Goal: Information Seeking & Learning: Learn about a topic

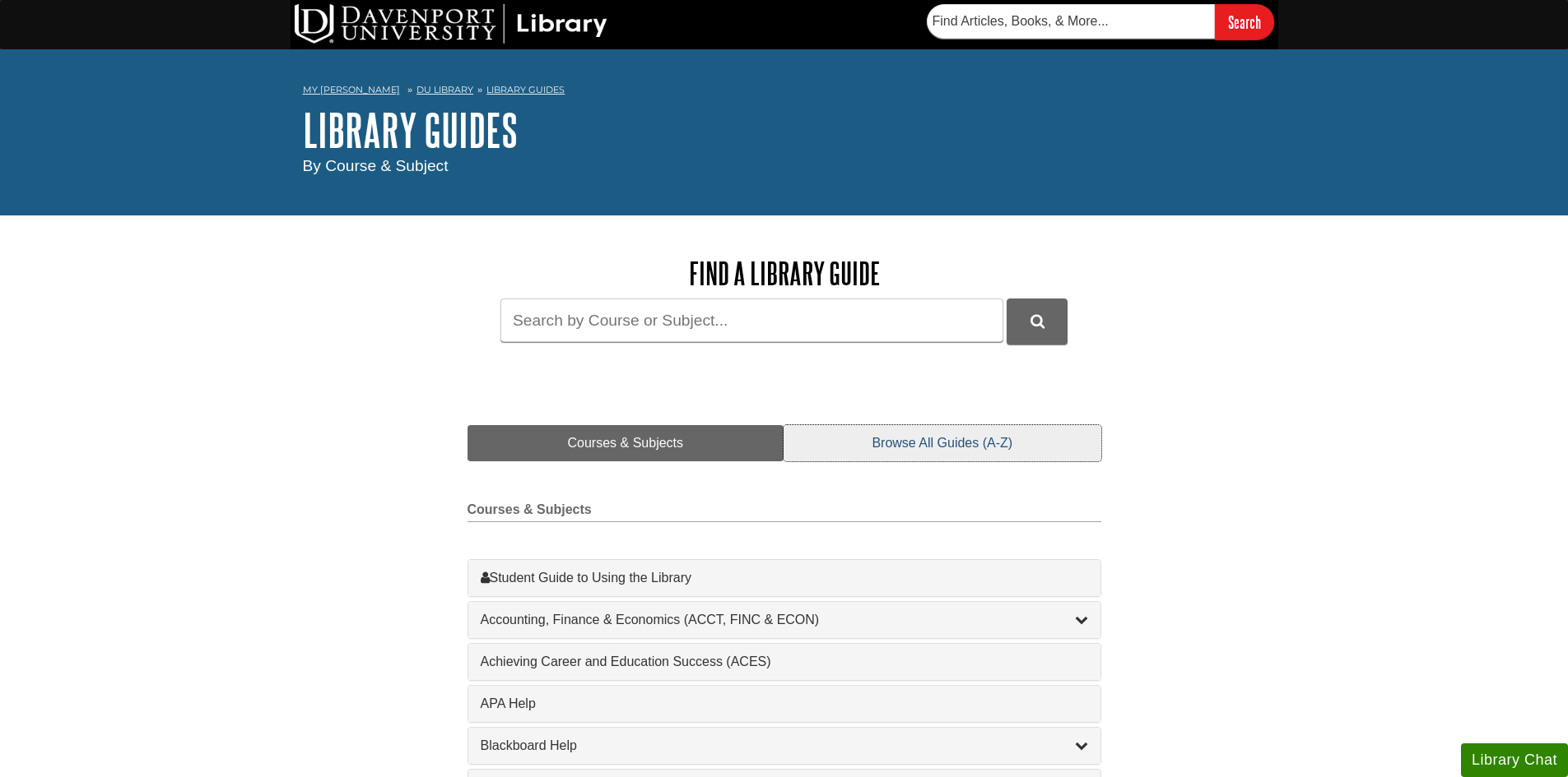
click at [905, 441] on link "Browse All Guides (A-Z)" at bounding box center [942, 443] width 317 height 36
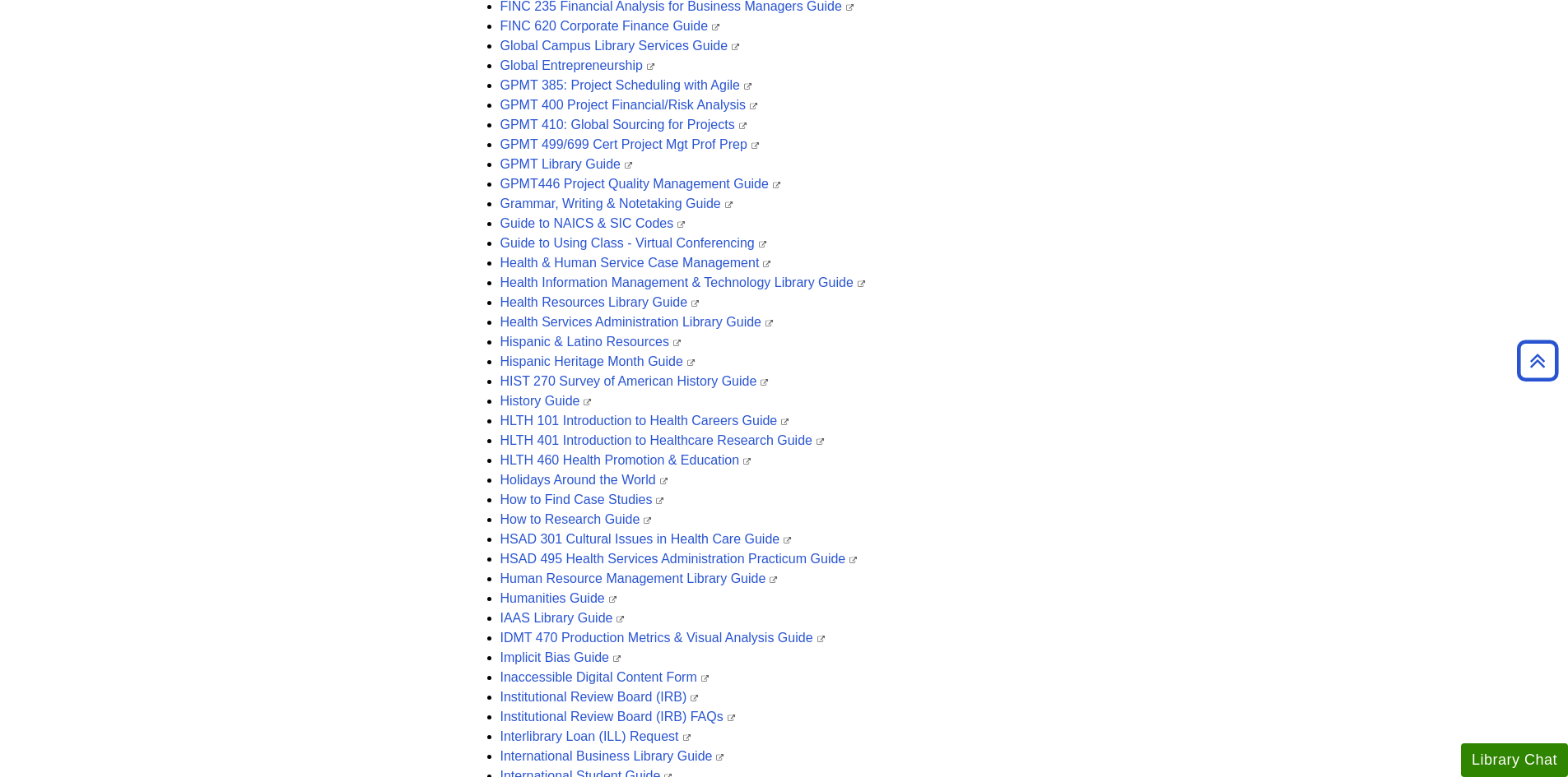
scroll to position [1936, 0]
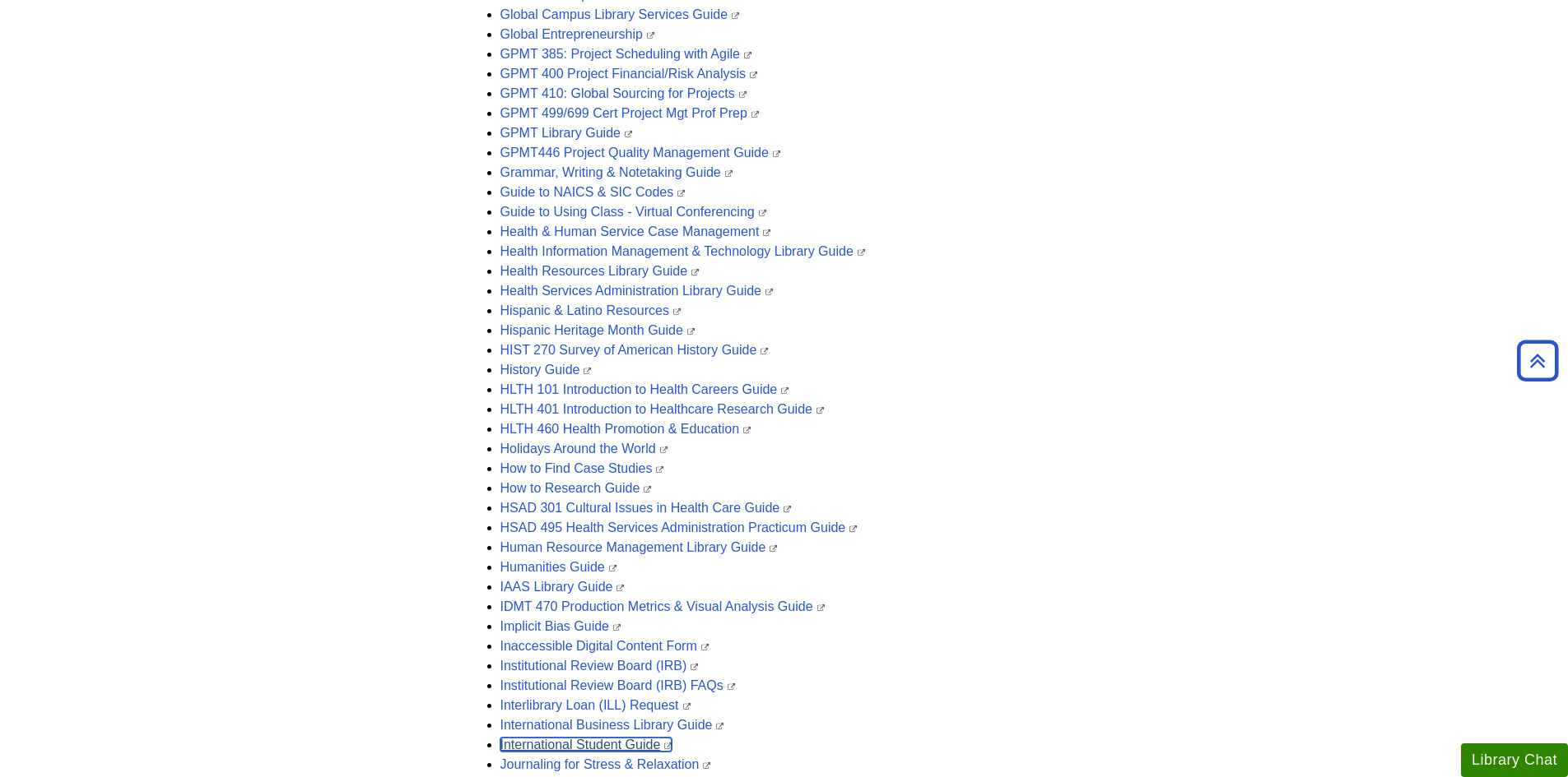
click at [586, 742] on link "International Student Guide" at bounding box center [586, 744] width 172 height 14
click at [621, 743] on link "International Student Guide" at bounding box center [586, 744] width 172 height 14
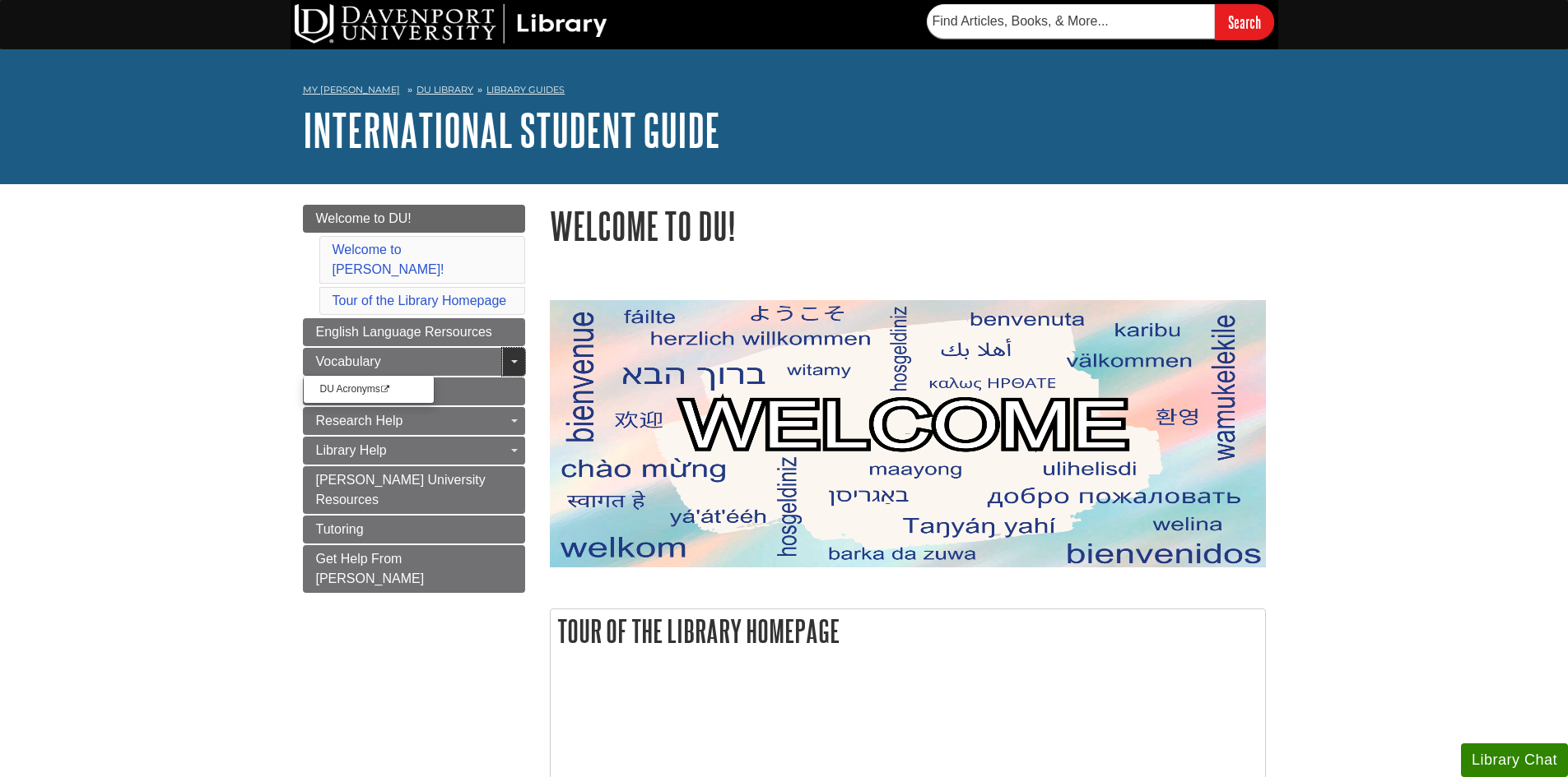
click at [513, 348] on link "Toggle Dropdown" at bounding box center [514, 362] width 23 height 28
click at [351, 355] on span "Vocabulary" at bounding box center [349, 361] width 65 height 14
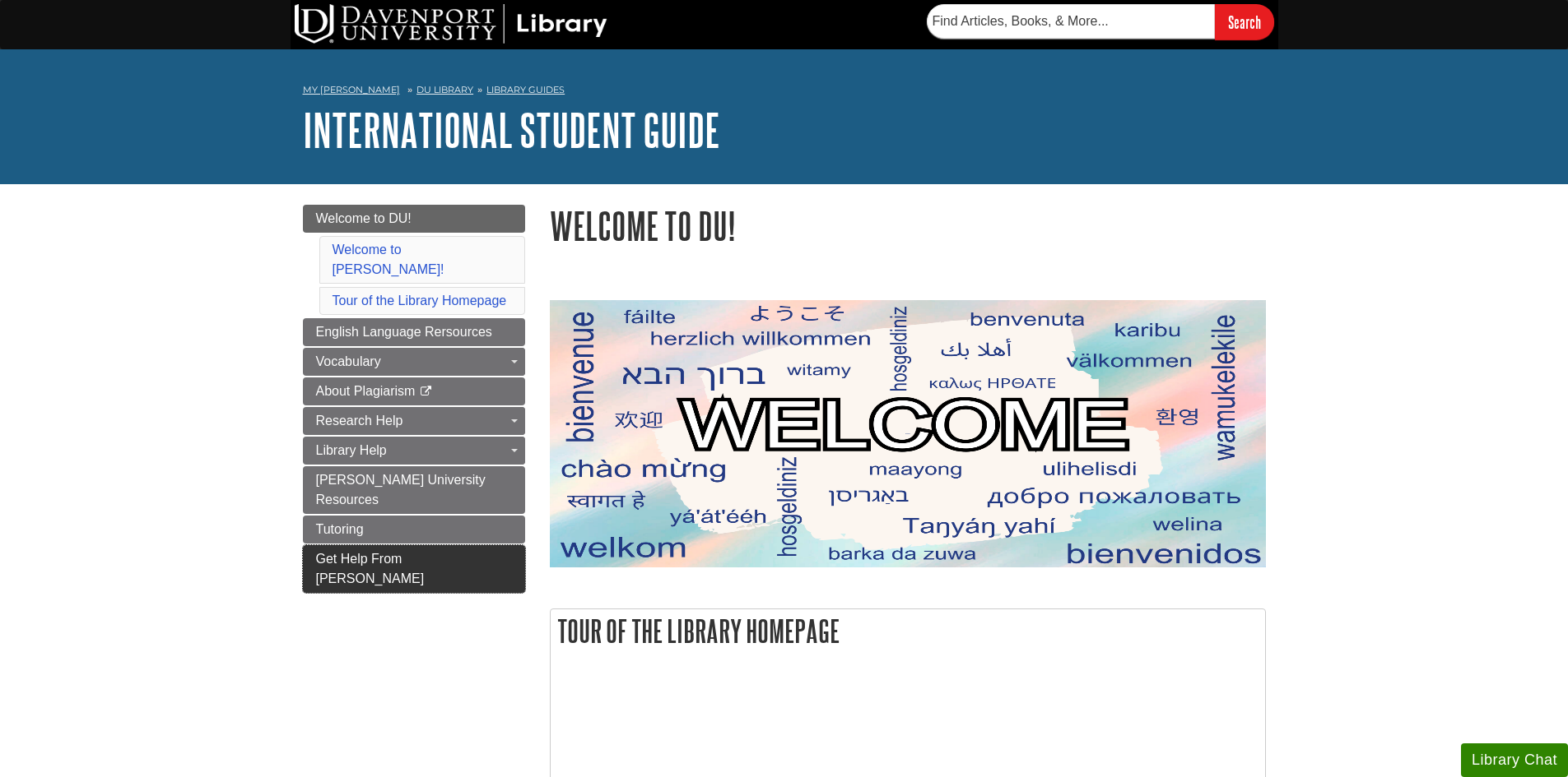
click at [404, 552] on span "Get Help From [PERSON_NAME]" at bounding box center [370, 568] width 109 height 34
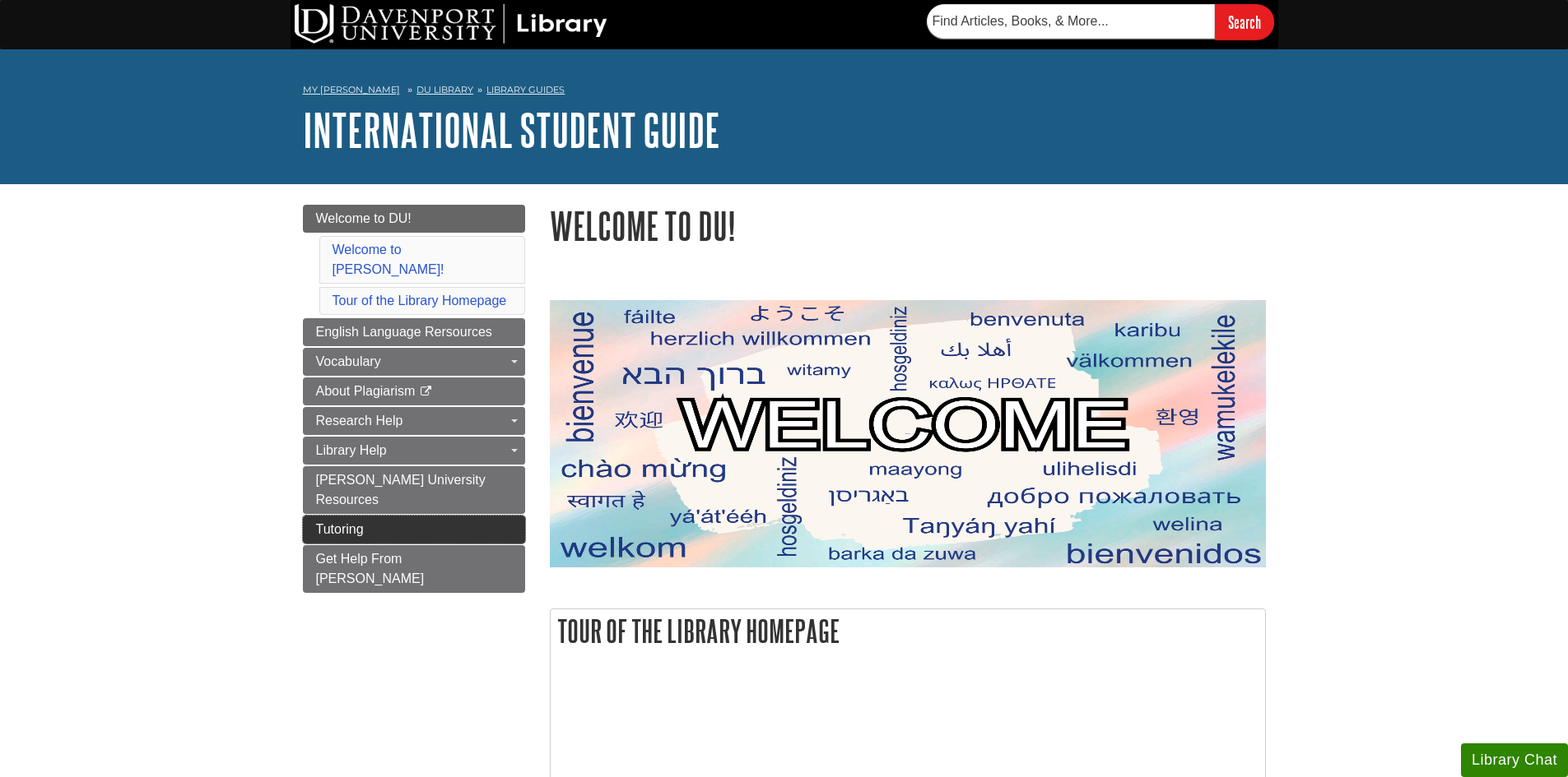
click at [371, 516] on link "Tutoring" at bounding box center [414, 530] width 222 height 28
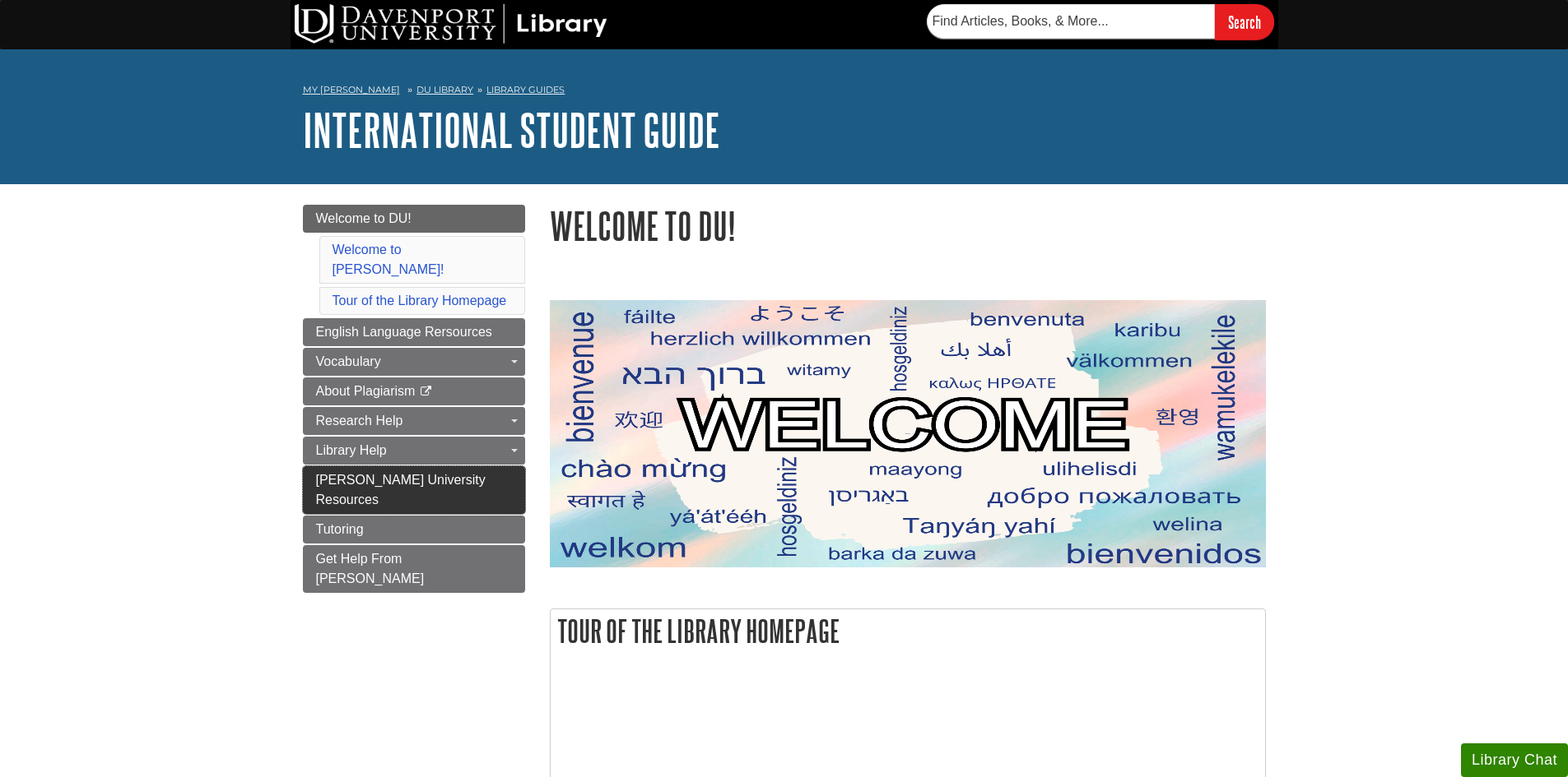
click at [475, 473] on span "[PERSON_NAME] University Resources" at bounding box center [401, 490] width 170 height 34
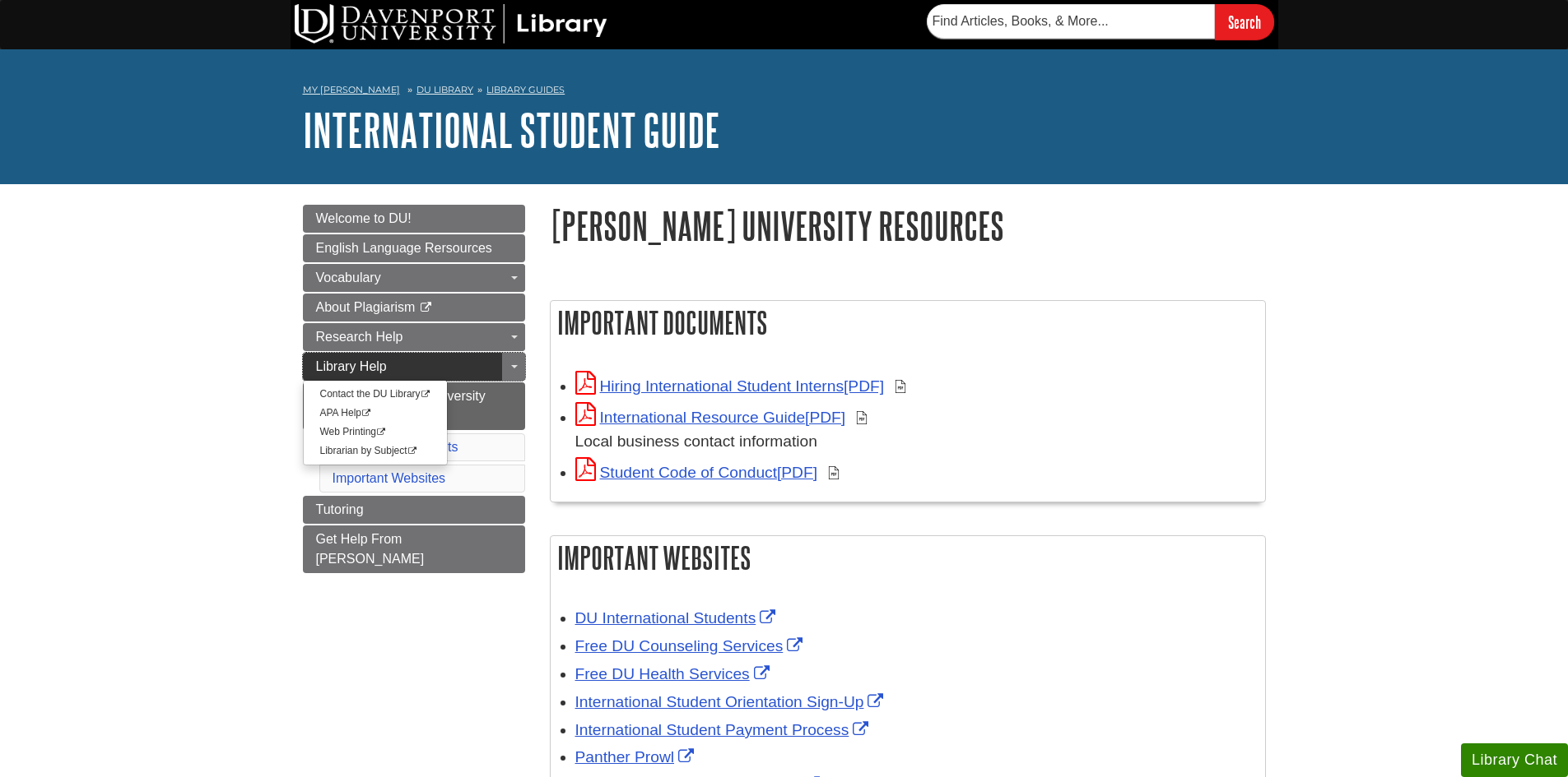
click at [438, 368] on link "Library Help" at bounding box center [414, 367] width 222 height 28
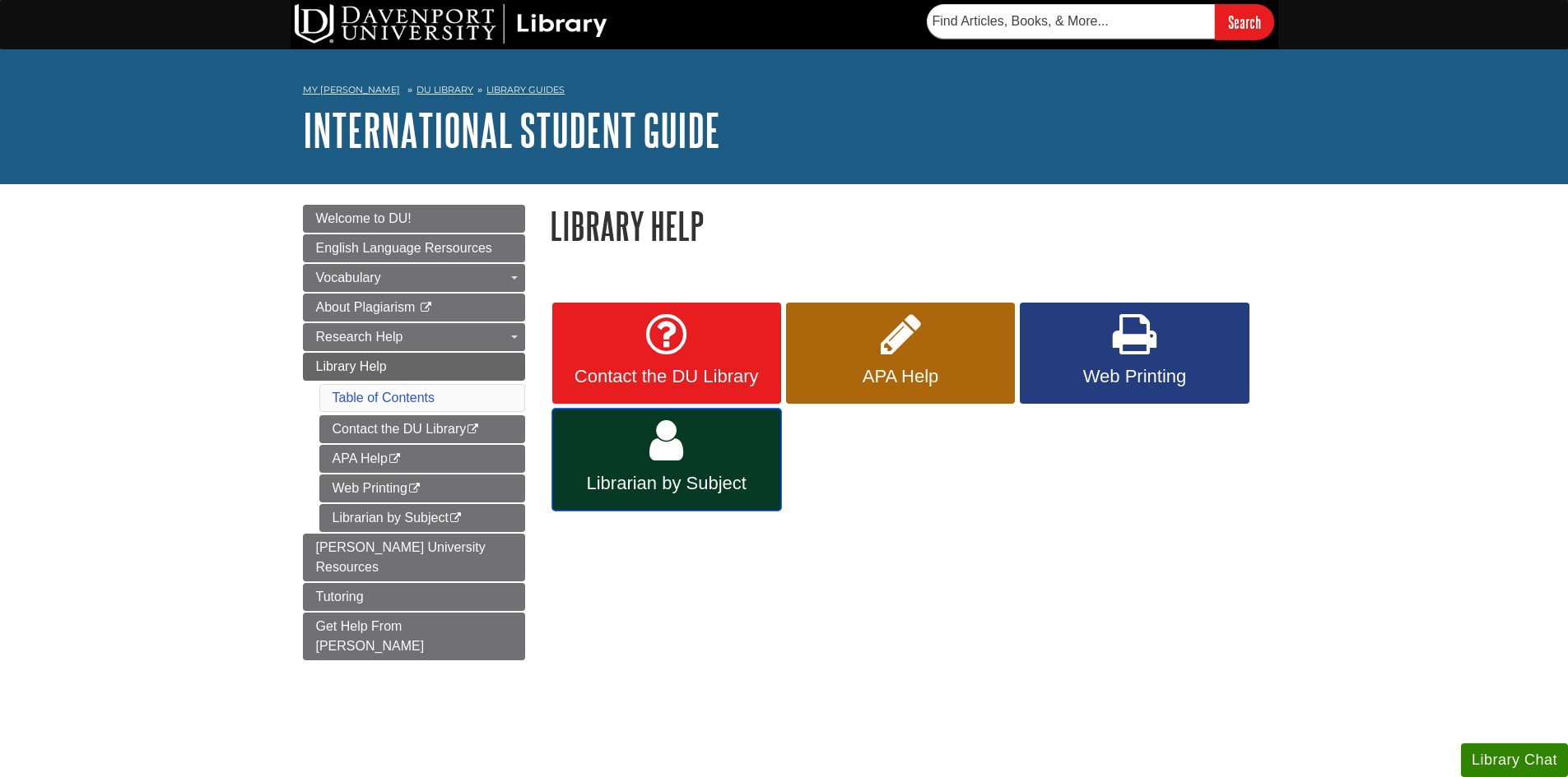
click at [672, 455] on icon at bounding box center [667, 441] width 34 height 48
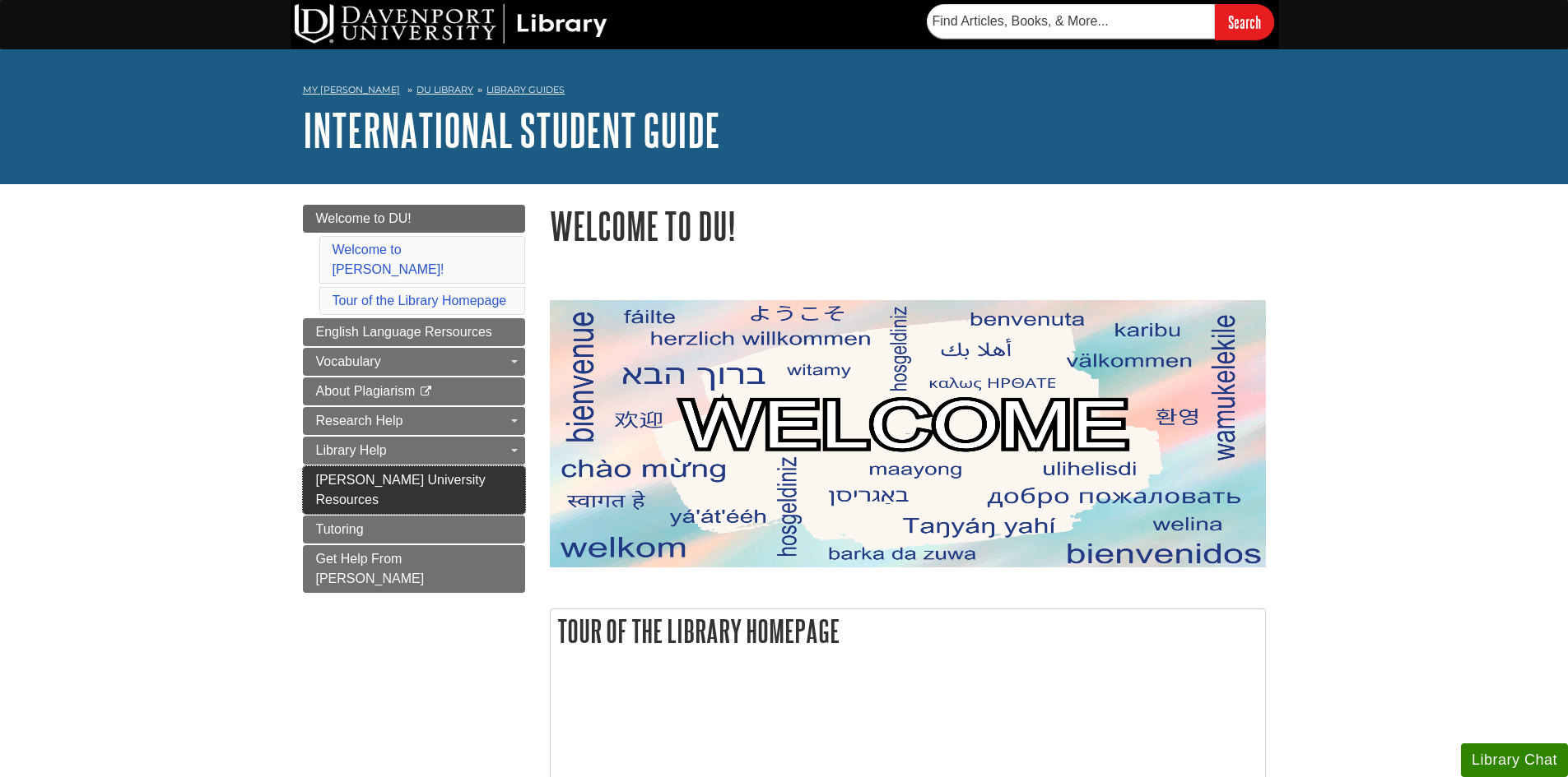
click at [417, 473] on span "[PERSON_NAME] University Resources" at bounding box center [401, 490] width 170 height 34
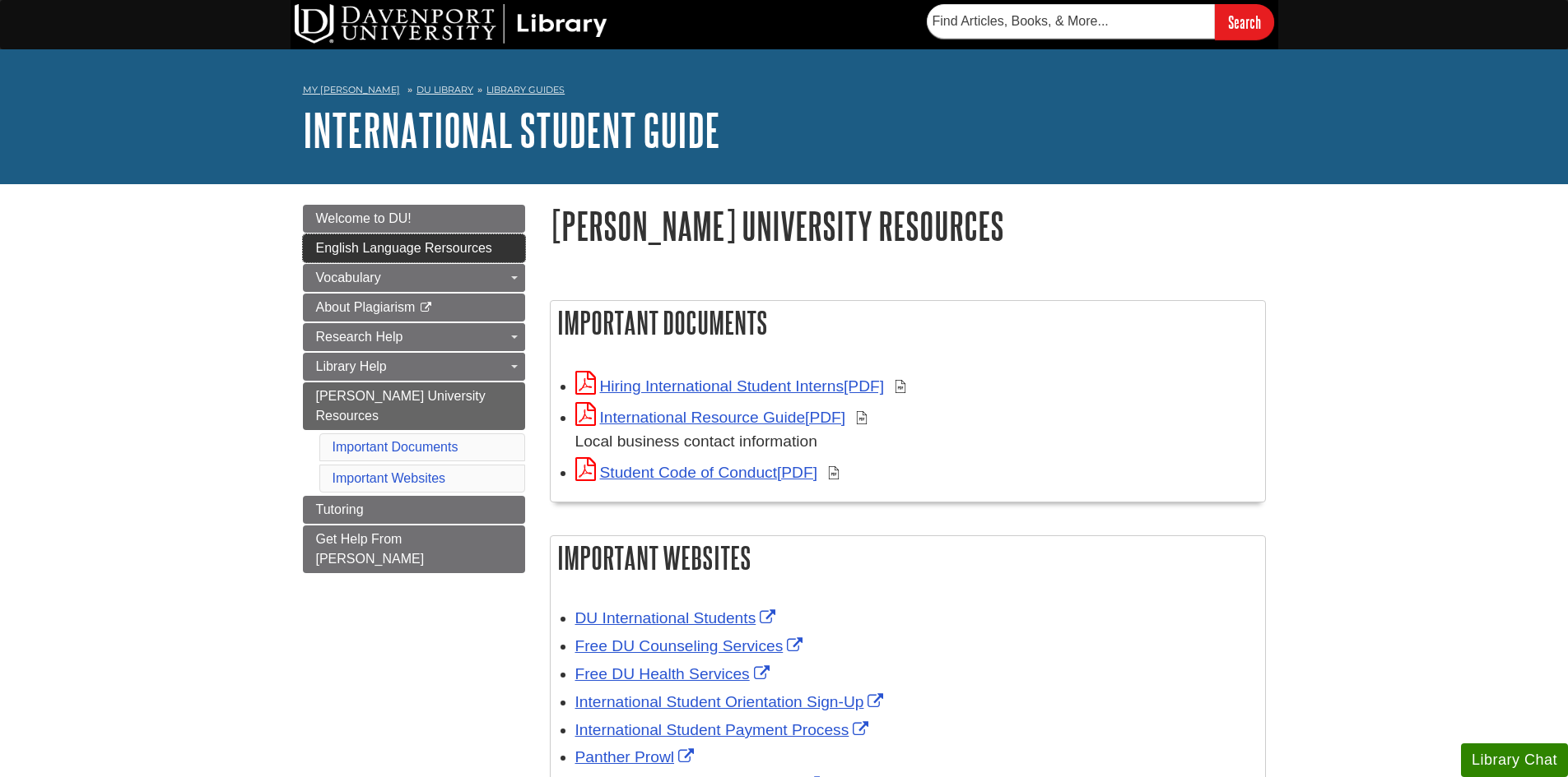
click at [411, 242] on span "English Language Rersources" at bounding box center [404, 248] width 176 height 14
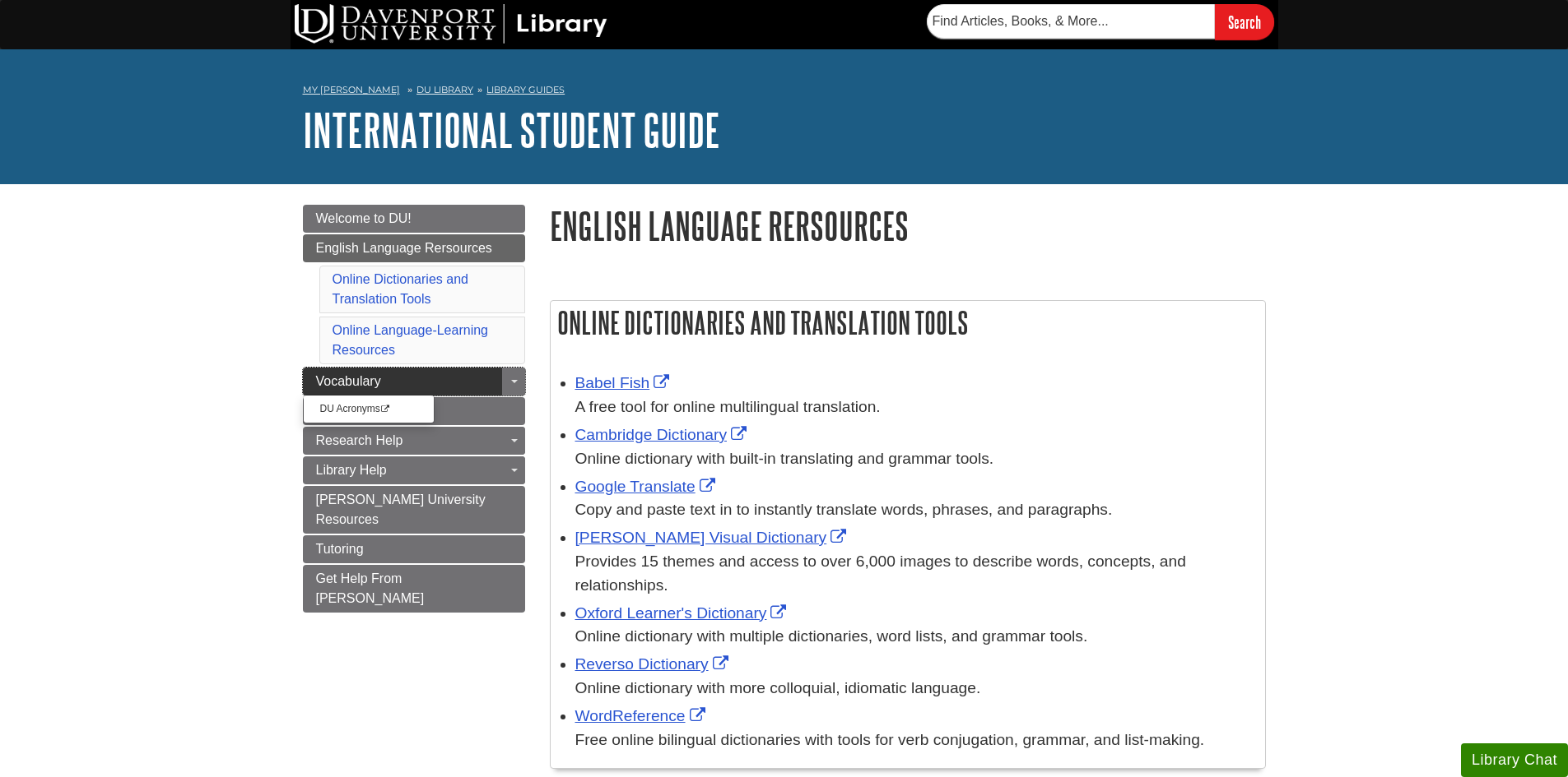
click at [370, 381] on span "Vocabulary" at bounding box center [349, 381] width 65 height 14
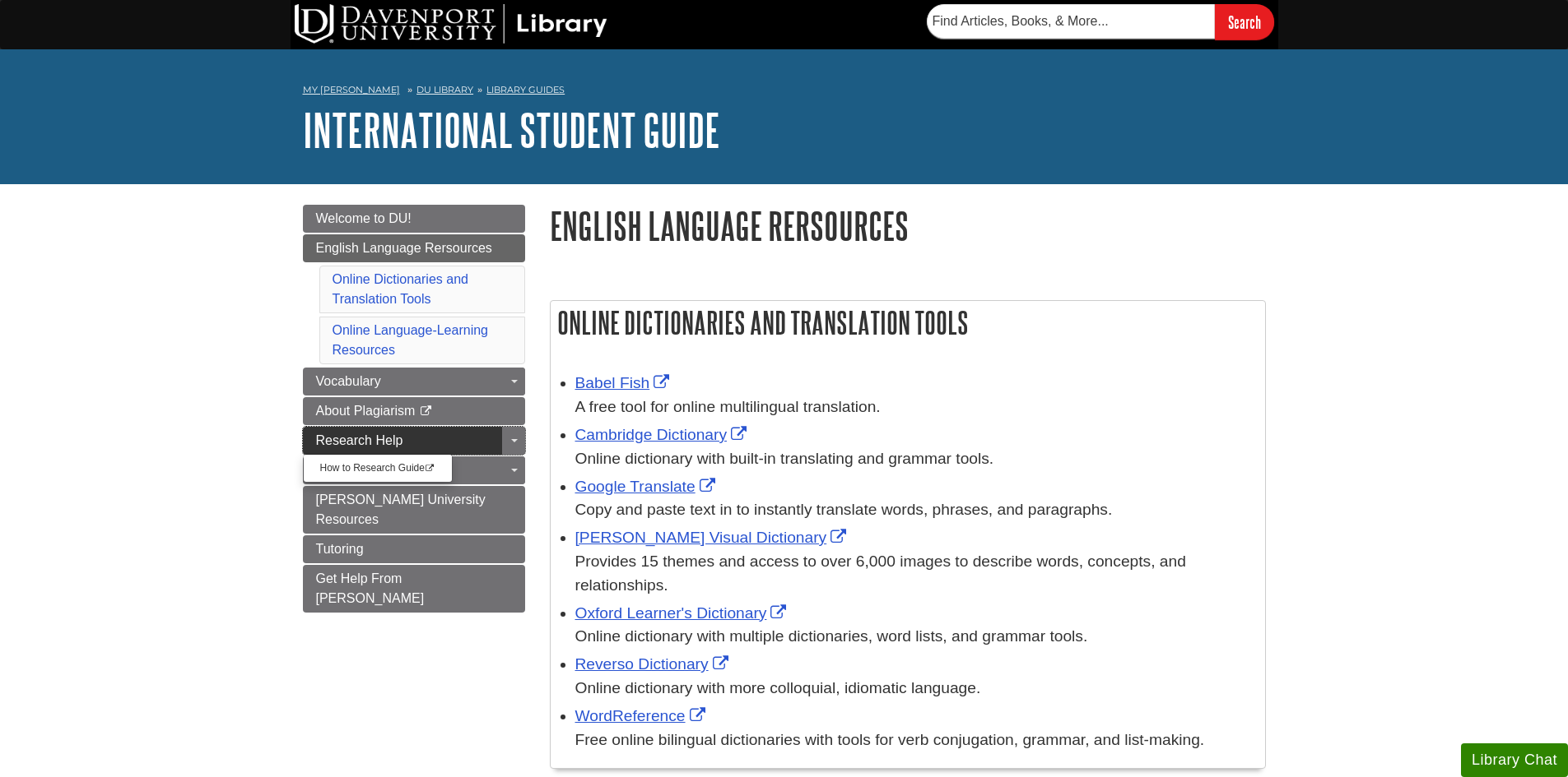
click at [366, 436] on span "Research Help" at bounding box center [360, 440] width 88 height 14
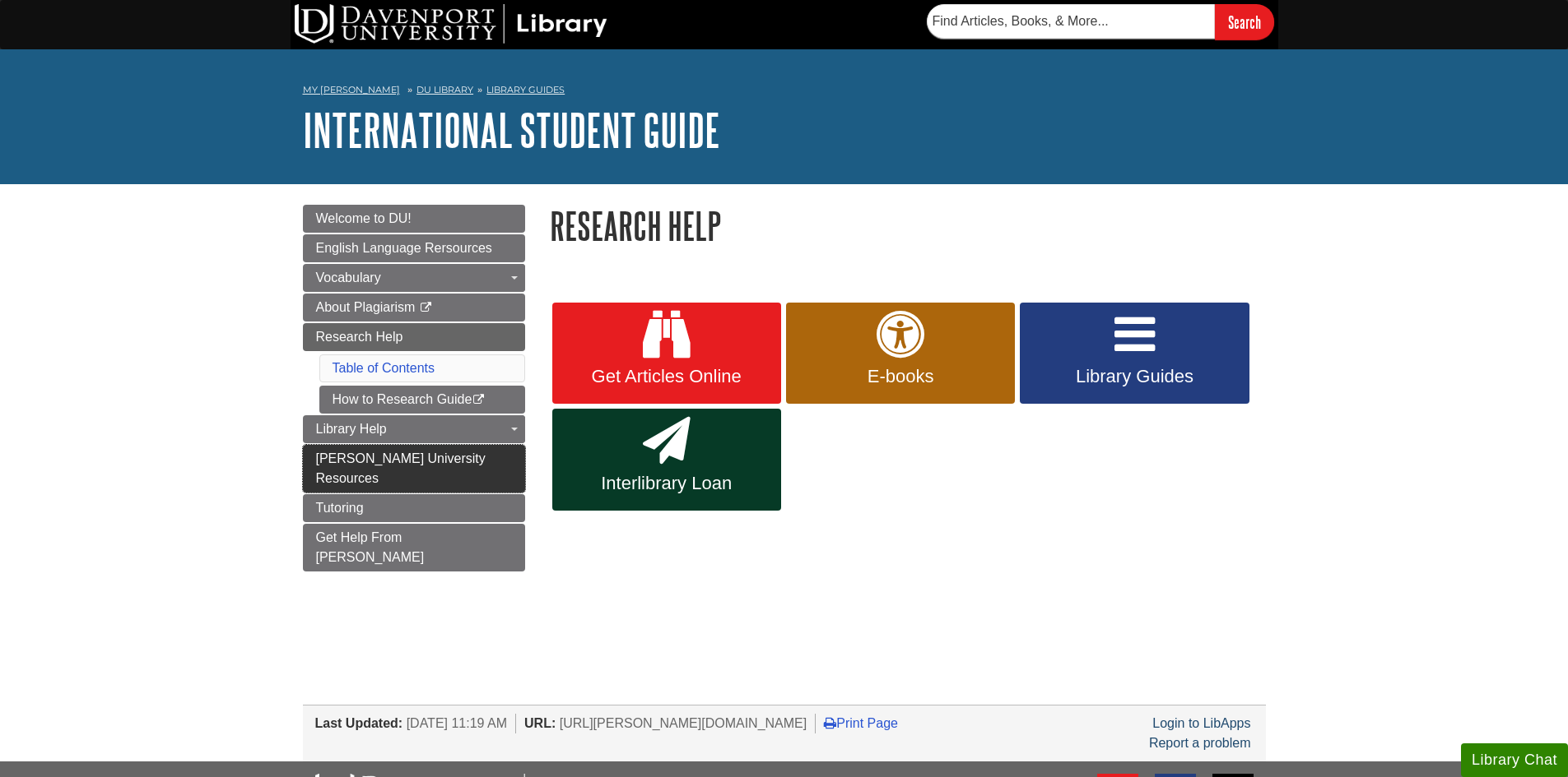
click at [469, 454] on span "[PERSON_NAME] University Resources" at bounding box center [401, 469] width 170 height 34
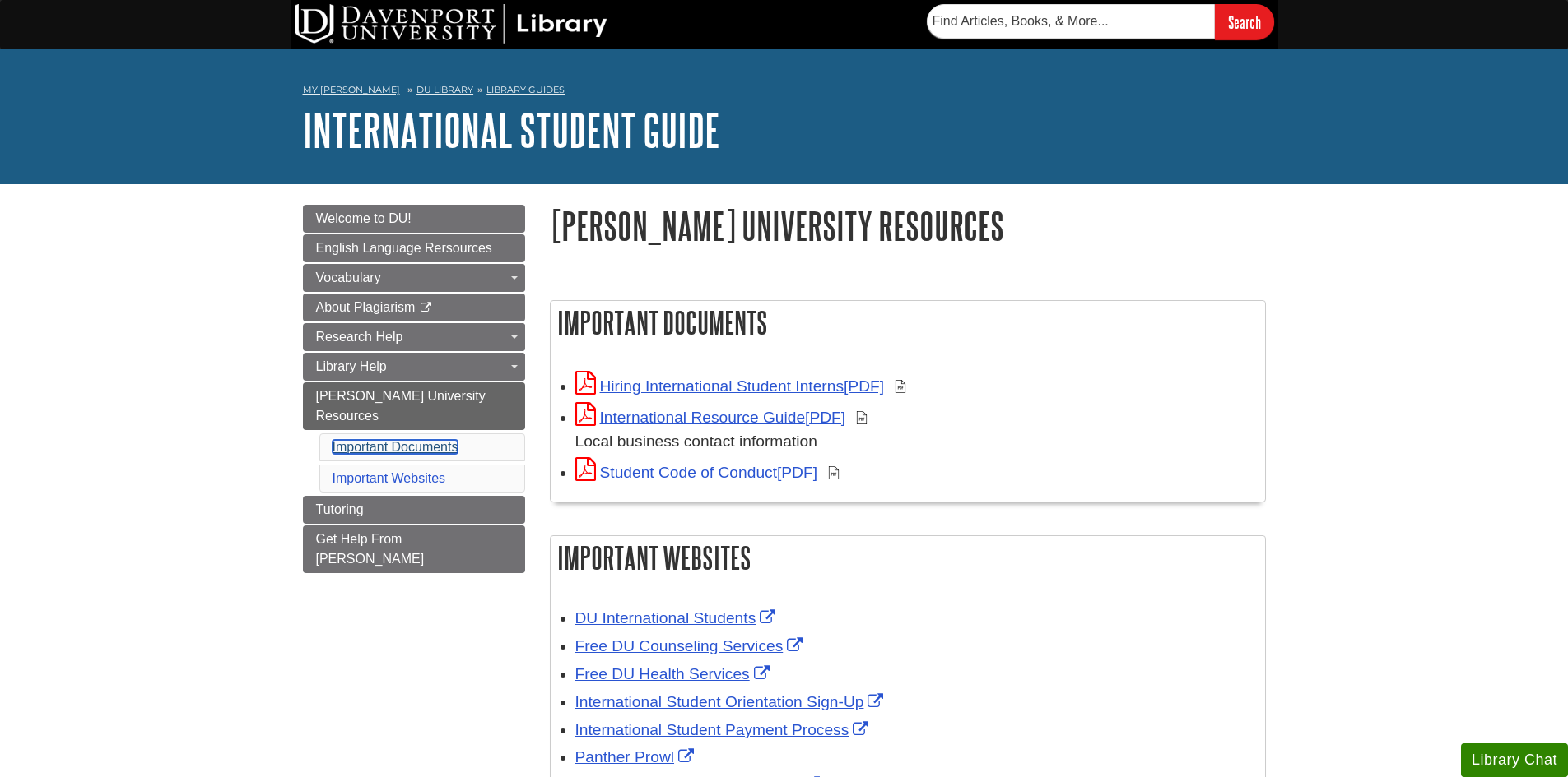
click at [420, 440] on link "Important Documents" at bounding box center [395, 446] width 126 height 14
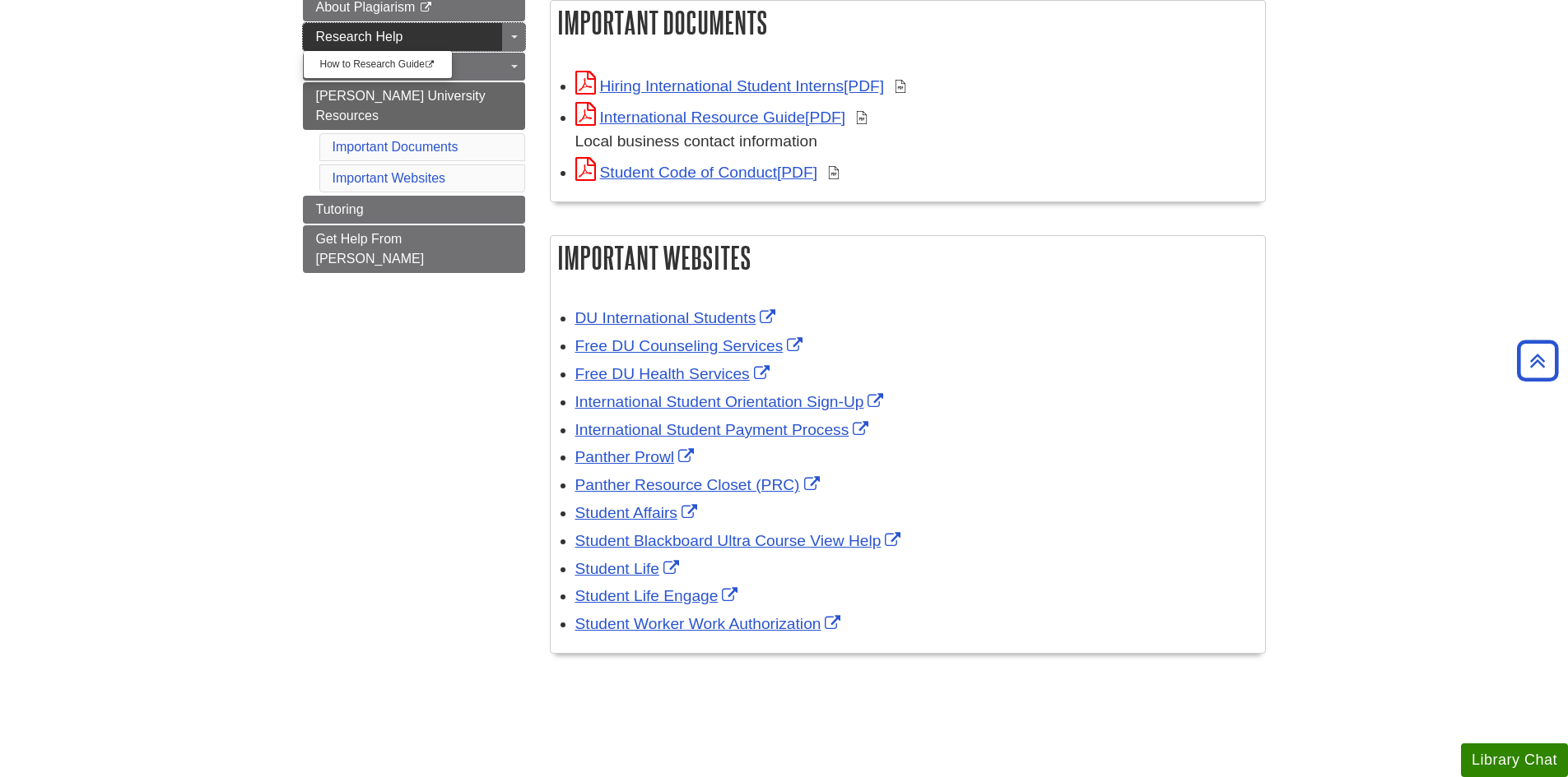
click at [424, 35] on link "Research Help" at bounding box center [414, 37] width 222 height 28
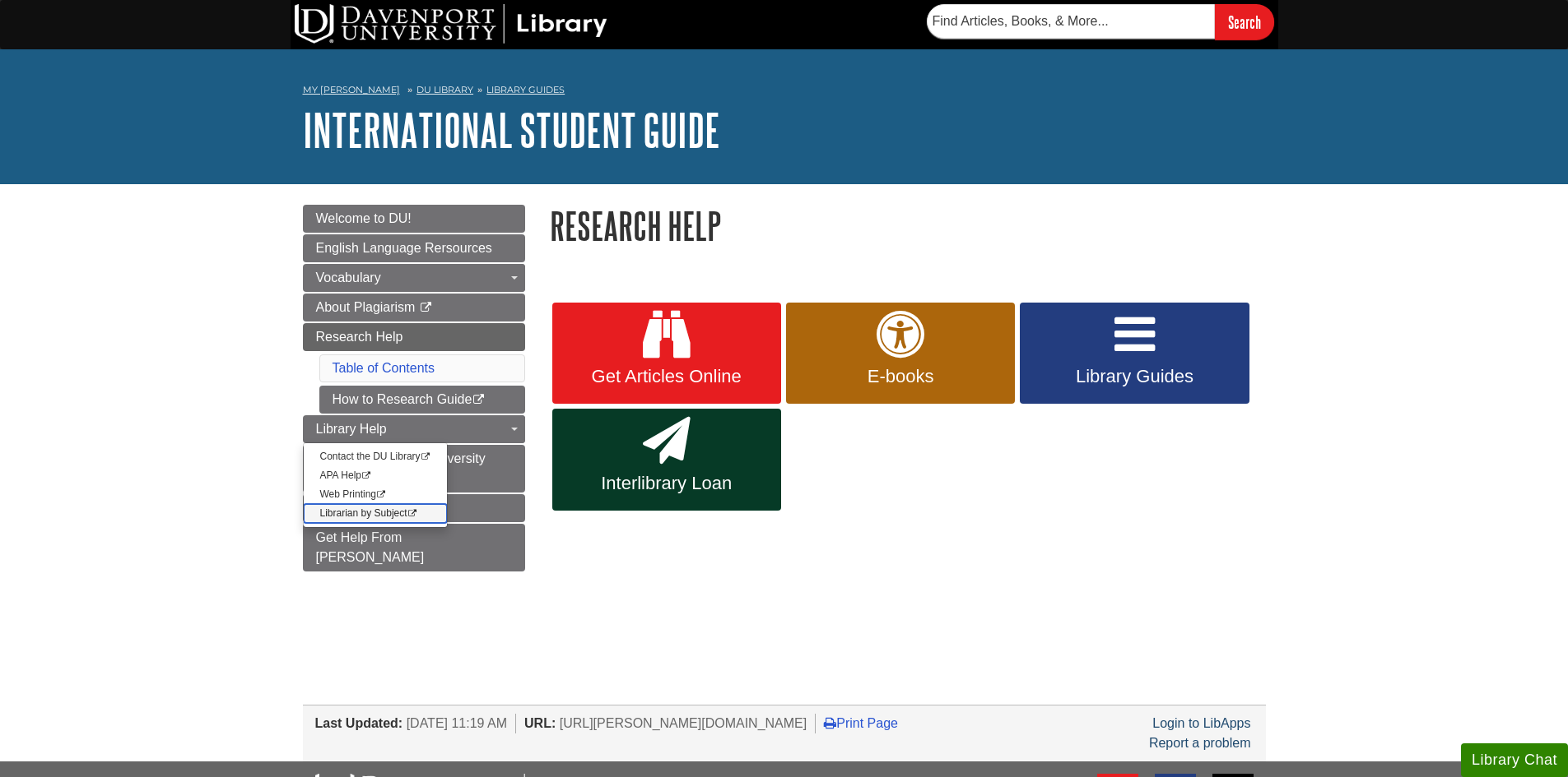
click at [388, 511] on link "Librarian by Subject This link opens in a new window" at bounding box center [376, 513] width 144 height 19
click at [516, 429] on span "Guide Page Menu" at bounding box center [514, 429] width 7 height 4
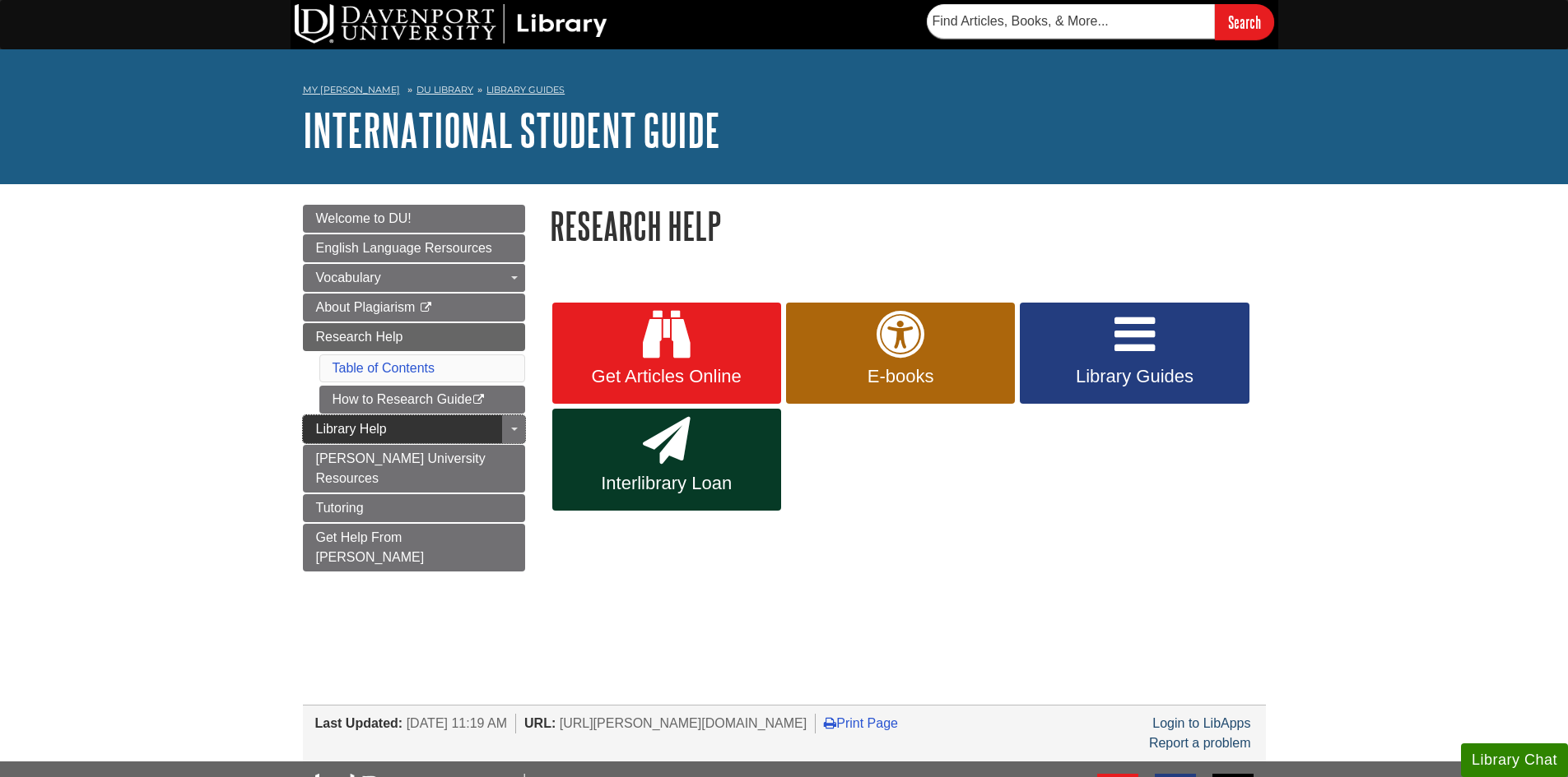
click at [378, 429] on span "Library Help" at bounding box center [351, 429] width 71 height 14
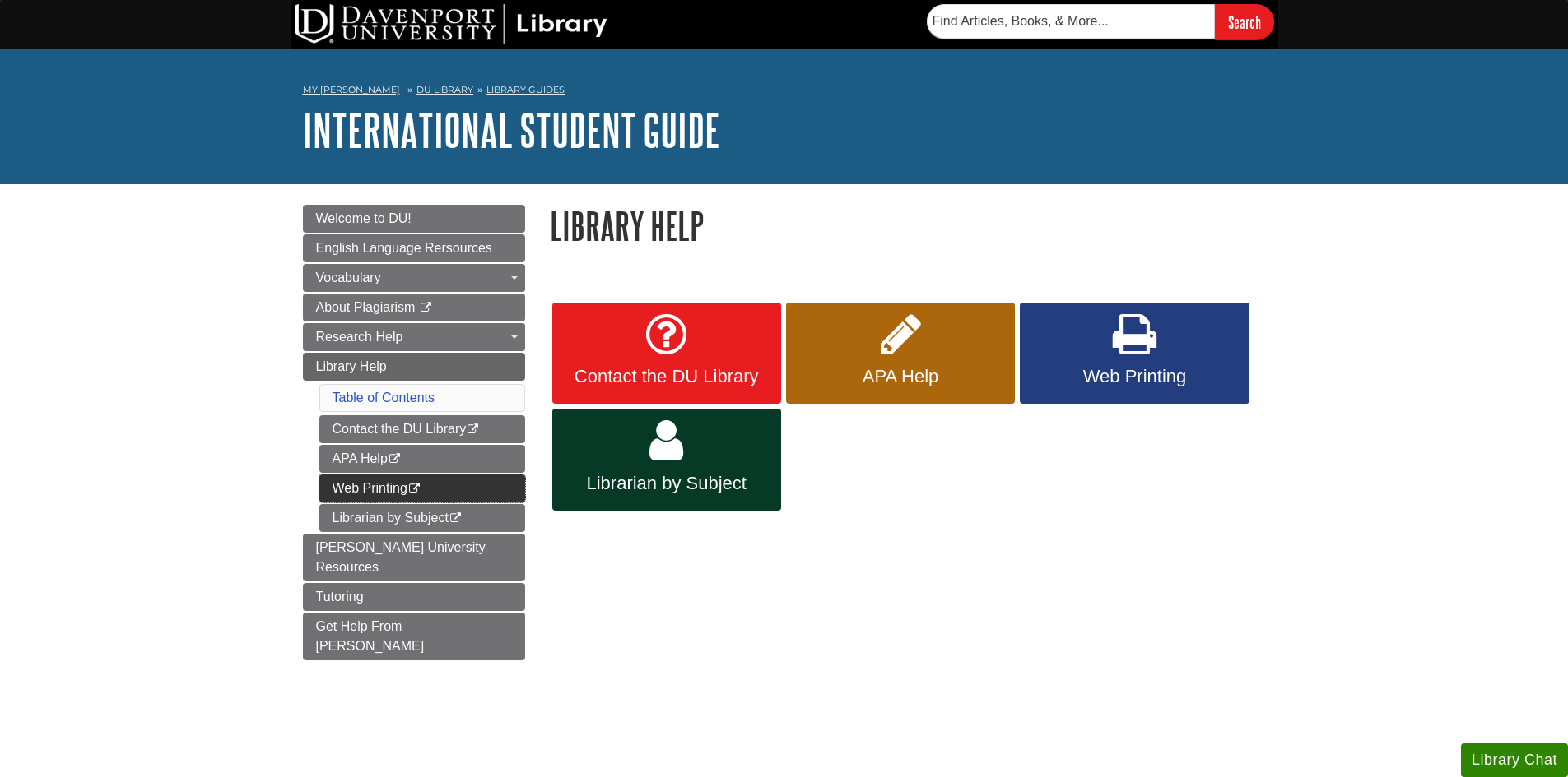
click at [370, 487] on link "Web Printing This link opens in a new window" at bounding box center [422, 488] width 206 height 28
